Goal: Navigation & Orientation: Find specific page/section

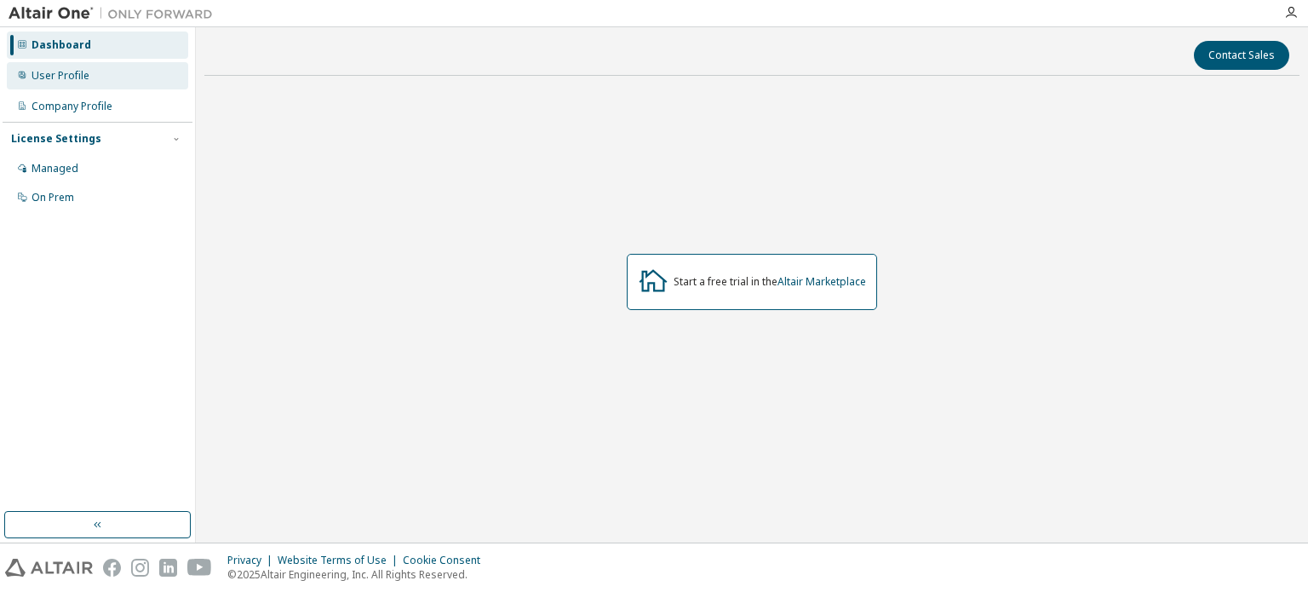
click at [34, 76] on div "User Profile" at bounding box center [61, 76] width 58 height 14
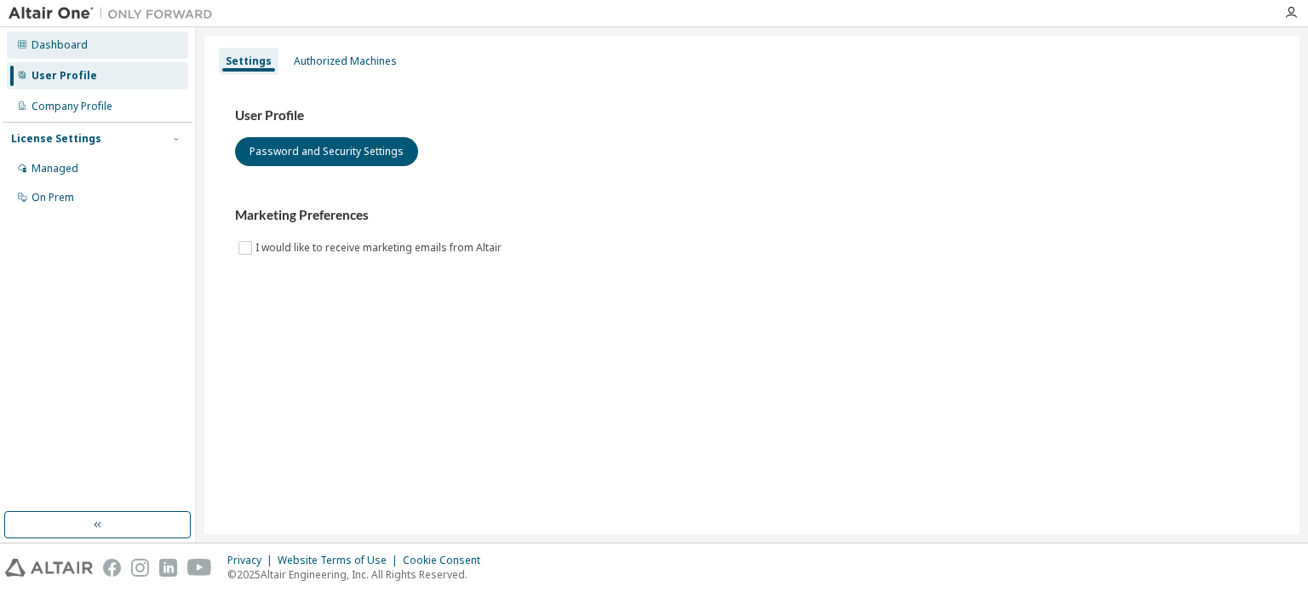
click at [44, 48] on div "Dashboard" at bounding box center [60, 45] width 56 height 14
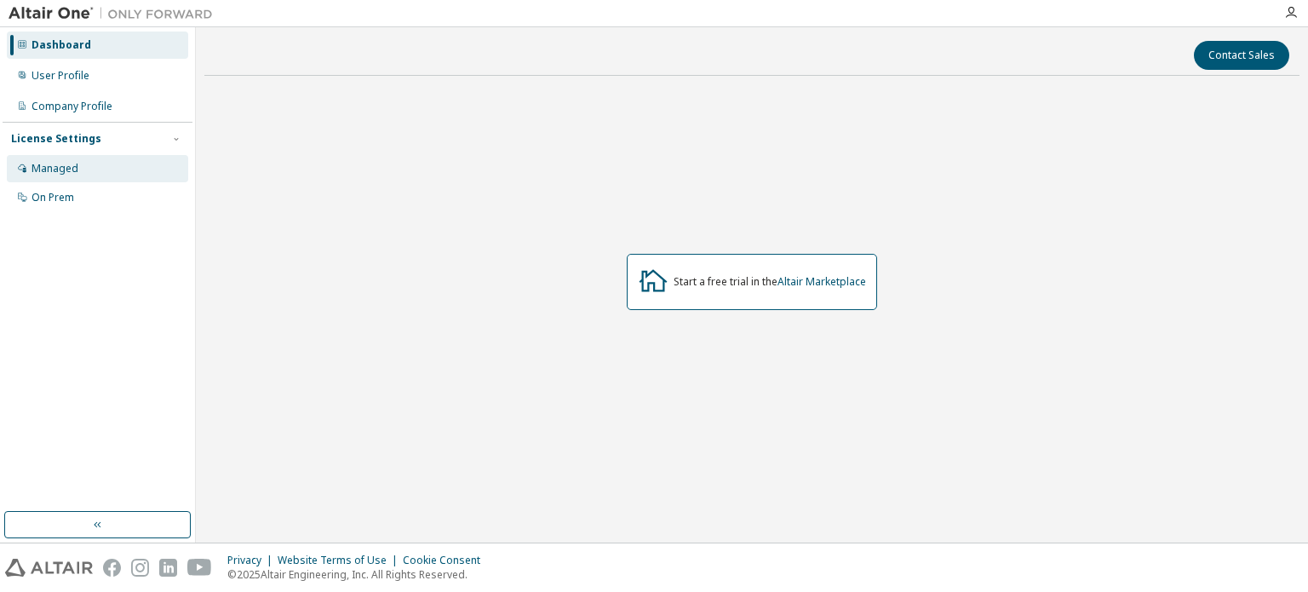
click at [47, 175] on div "Managed" at bounding box center [55, 169] width 47 height 14
click at [82, 171] on div "Managed" at bounding box center [97, 168] width 181 height 27
